Goal: Task Accomplishment & Management: Manage account settings

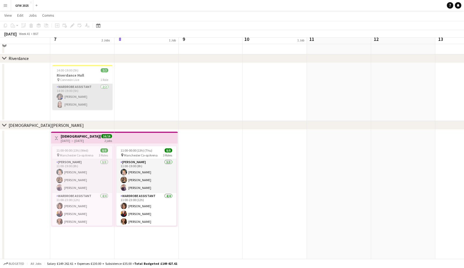
scroll to position [73, 0]
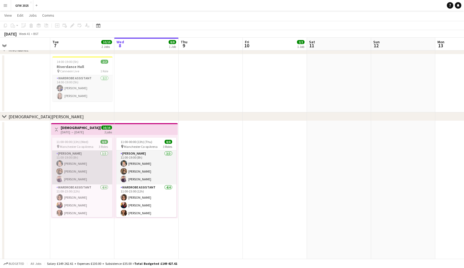
click at [88, 164] on app-card-role "[PERSON_NAME] [DATE] 11:00-19:00 (8h) [PERSON_NAME] [PERSON_NAME] [PERSON_NAME]" at bounding box center [82, 167] width 60 height 34
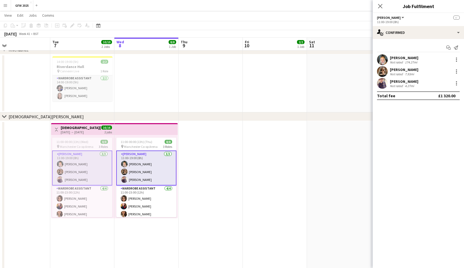
click at [88, 164] on app-card-role "[PERSON_NAME] [DATE] 11:00-19:00 (8h) [PERSON_NAME] [PERSON_NAME] [PERSON_NAME]" at bounding box center [82, 167] width 60 height 35
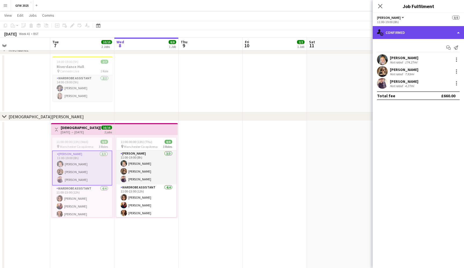
click at [449, 30] on div "single-neutral-actions-check-2 Confirmed" at bounding box center [418, 32] width 91 height 13
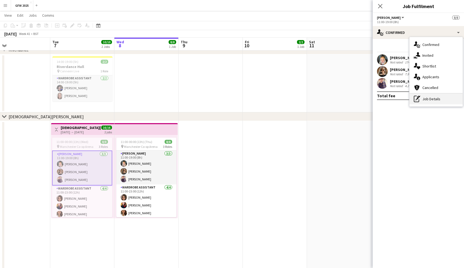
click at [441, 99] on div "pen-write Job Details" at bounding box center [436, 98] width 53 height 11
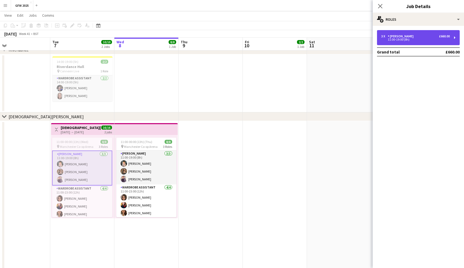
click at [443, 39] on div "11:00-19:00 (8h)" at bounding box center [415, 39] width 68 height 3
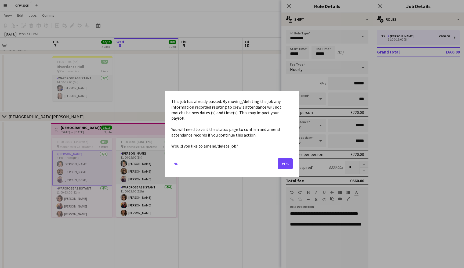
click at [287, 159] on button "Yes" at bounding box center [285, 163] width 15 height 11
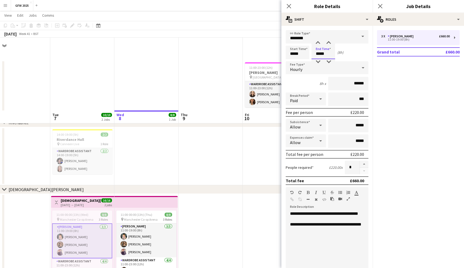
scroll to position [73, 0]
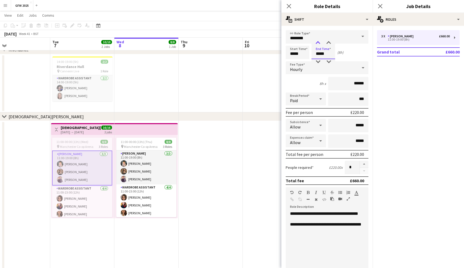
type input "*****"
click at [319, 41] on div at bounding box center [318, 42] width 11 height 5
click at [381, 6] on icon "Close pop-in" at bounding box center [380, 5] width 5 height 5
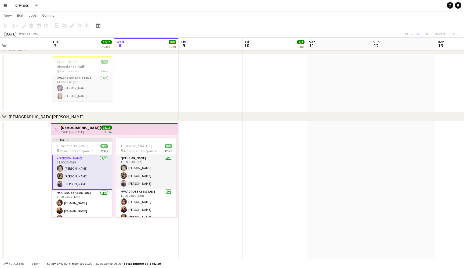
click at [419, 31] on div "Publish 1 job Revert 1 job" at bounding box center [432, 33] width 66 height 7
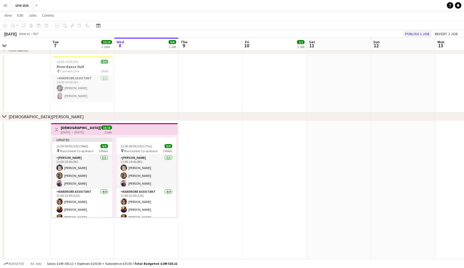
click at [418, 34] on button "Publish 1 job" at bounding box center [417, 33] width 29 height 7
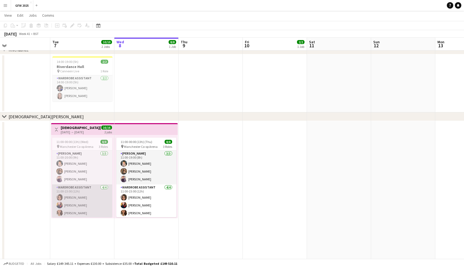
click at [92, 206] on app-card-role "Wardrobe Assistant [DATE] 11:00-23:00 (12h) [PERSON_NAME] [PERSON_NAME] [PERSON…" at bounding box center [82, 205] width 60 height 42
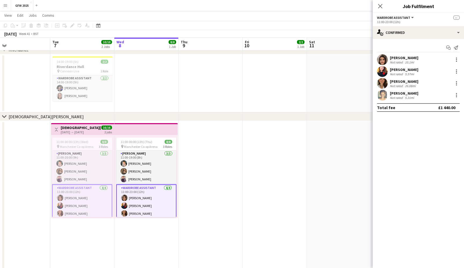
click at [92, 206] on app-card-role "Wardrobe Assistant [DATE] 11:00-23:00 (12h) [PERSON_NAME] [PERSON_NAME] [PERSON…" at bounding box center [82, 205] width 60 height 43
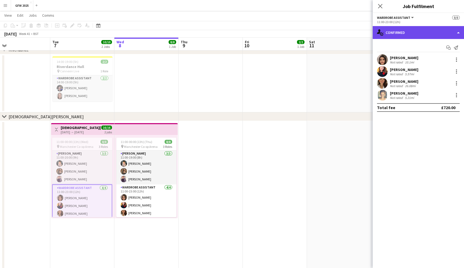
click at [437, 33] on div "single-neutral-actions-check-2 Confirmed" at bounding box center [418, 32] width 91 height 13
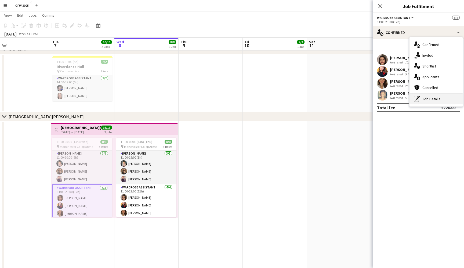
click at [439, 98] on div "pen-write Job Details" at bounding box center [436, 98] width 53 height 11
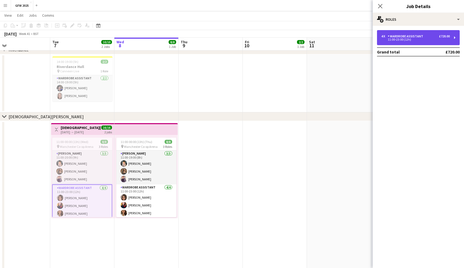
click at [442, 38] on div "11:00-23:00 (12h)" at bounding box center [415, 39] width 68 height 3
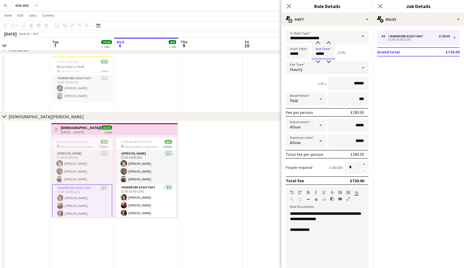
scroll to position [0, 0]
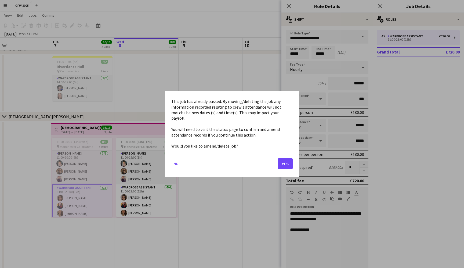
click at [288, 158] on button "Yes" at bounding box center [285, 163] width 15 height 11
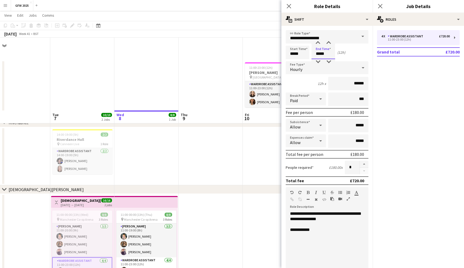
scroll to position [73, 0]
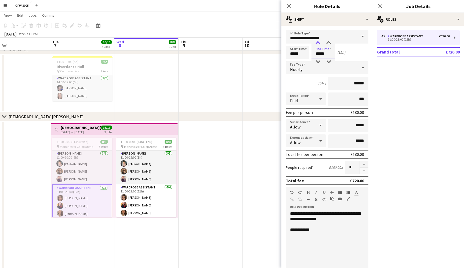
type input "*****"
click at [319, 42] on div at bounding box center [318, 42] width 11 height 5
click at [382, 5] on icon "Close pop-in" at bounding box center [380, 5] width 5 height 5
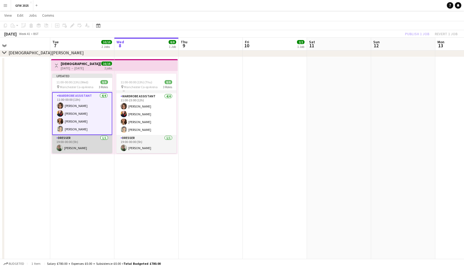
scroll to position [32, 0]
click at [84, 145] on app-card-role "Dresser [DATE] 19:00-00:00 (5h) [PERSON_NAME]" at bounding box center [82, 144] width 60 height 18
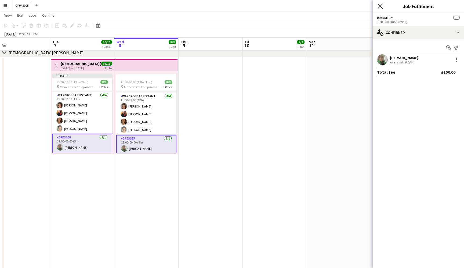
click at [381, 6] on icon "Close pop-in" at bounding box center [380, 5] width 5 height 5
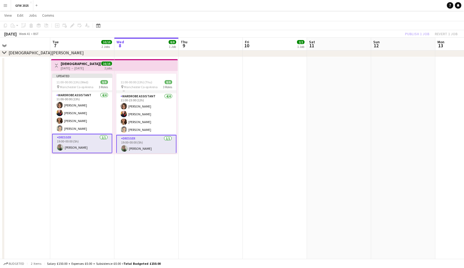
click at [374, 28] on app-toolbar "Copy Paste Paste Command V Paste with crew Command Shift V Paste linked Job [GE…" at bounding box center [232, 25] width 464 height 9
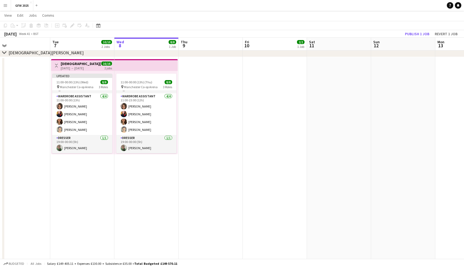
scroll to position [31, 0]
click at [421, 32] on button "Publish 1 job" at bounding box center [417, 33] width 29 height 7
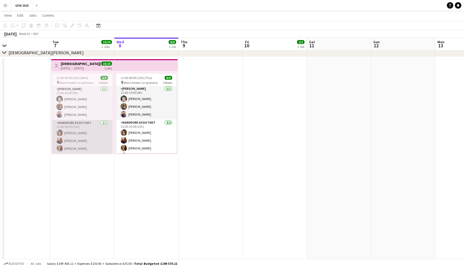
scroll to position [1, 0]
